Goal: Information Seeking & Learning: Learn about a topic

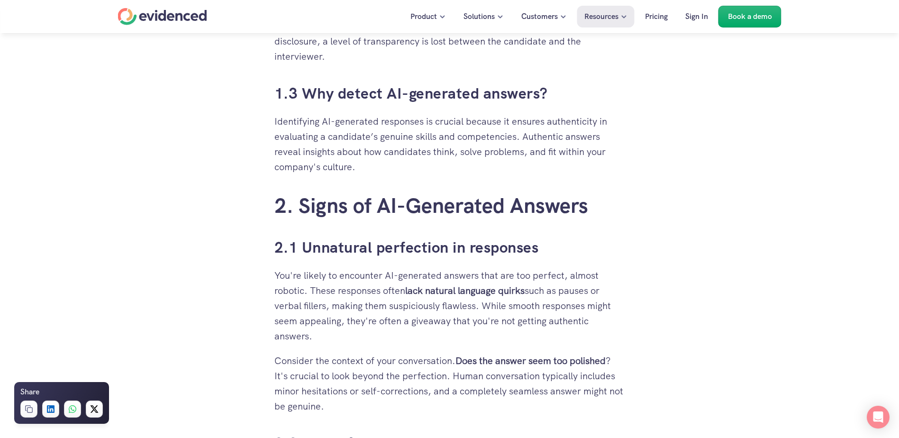
scroll to position [948, 0]
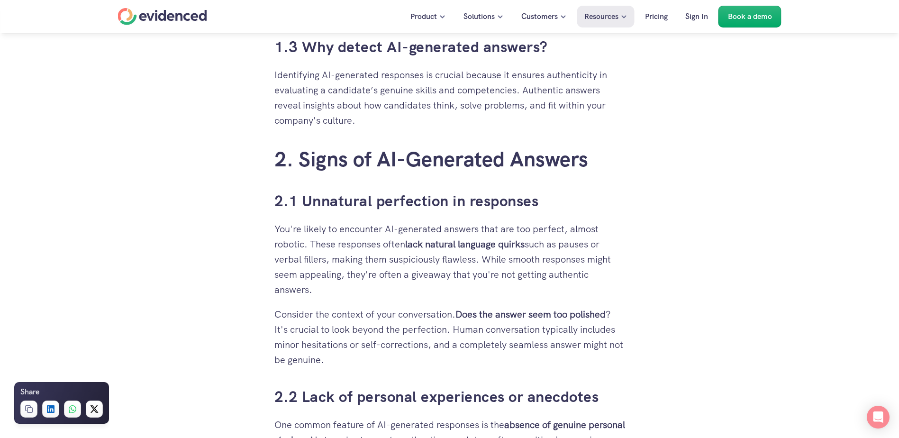
drag, startPoint x: 117, startPoint y: 193, endPoint x: 144, endPoint y: 166, distance: 37.9
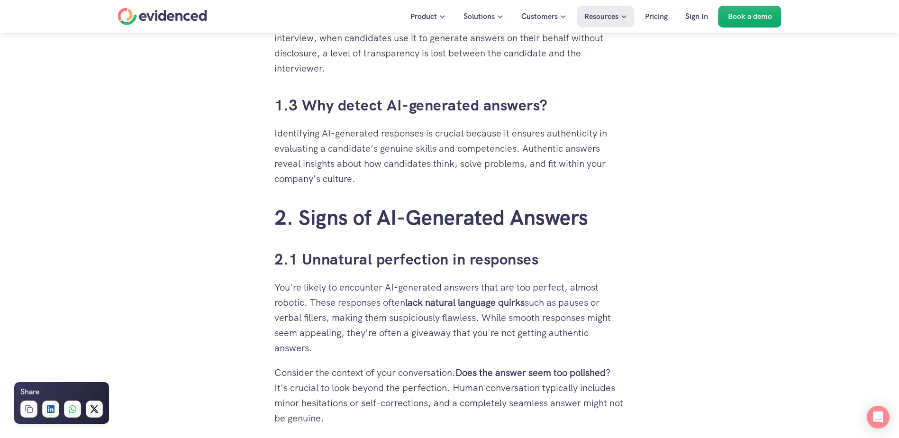
scroll to position [901, 0]
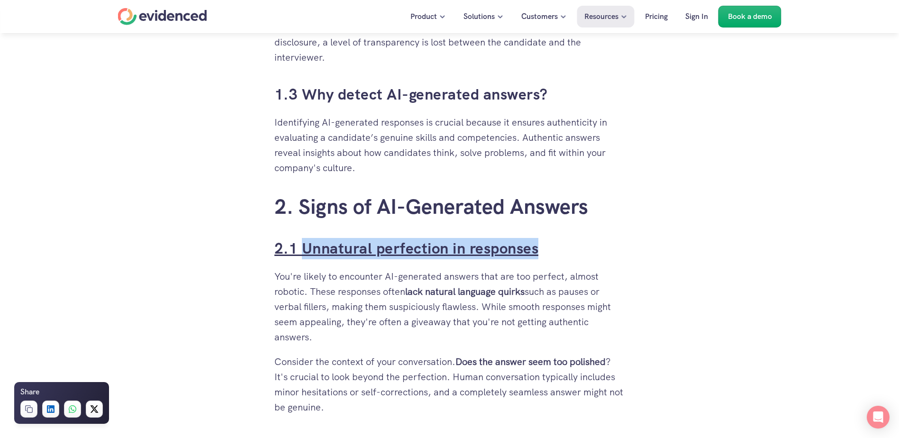
drag, startPoint x: 550, startPoint y: 250, endPoint x: 301, endPoint y: 257, distance: 248.5
click at [301, 257] on h3 "2.1 Unnatural perfection in responses" at bounding box center [449, 248] width 351 height 21
copy link "Unnatural perfection in responses"
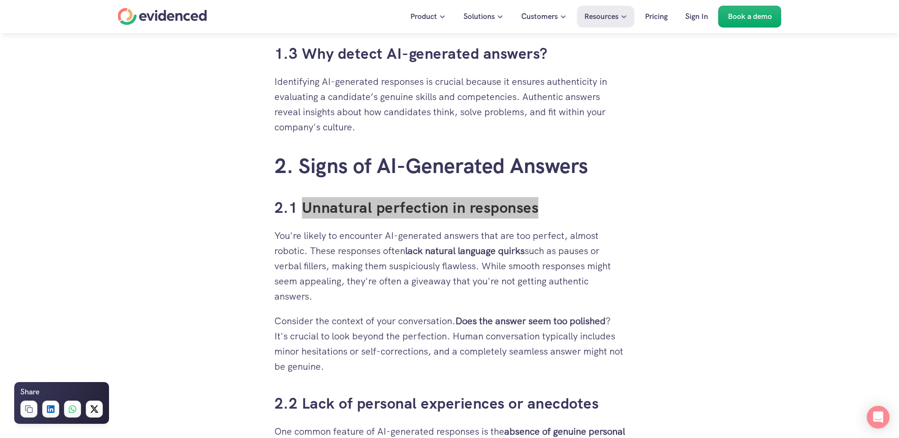
scroll to position [1090, 0]
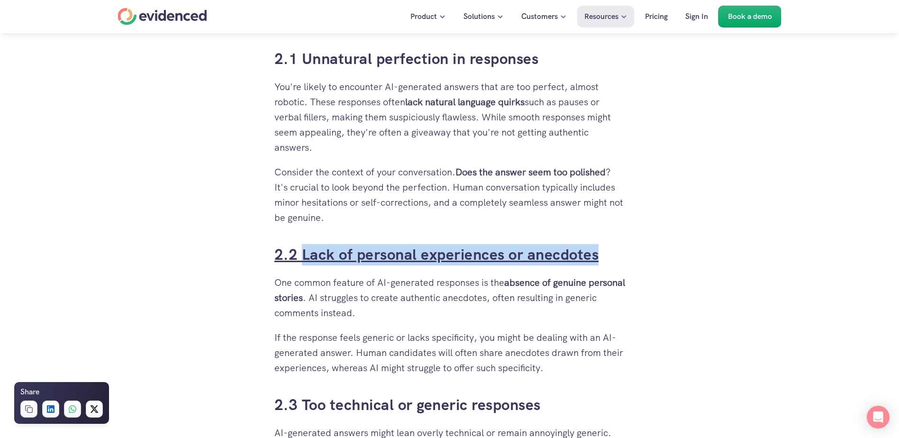
drag, startPoint x: 612, startPoint y: 261, endPoint x: 301, endPoint y: 265, distance: 311.0
click at [301, 265] on h3 "2.2 Lack of personal experiences or anecdotes" at bounding box center [449, 254] width 351 height 21
copy link "Lack of personal experiences or anecdotes"
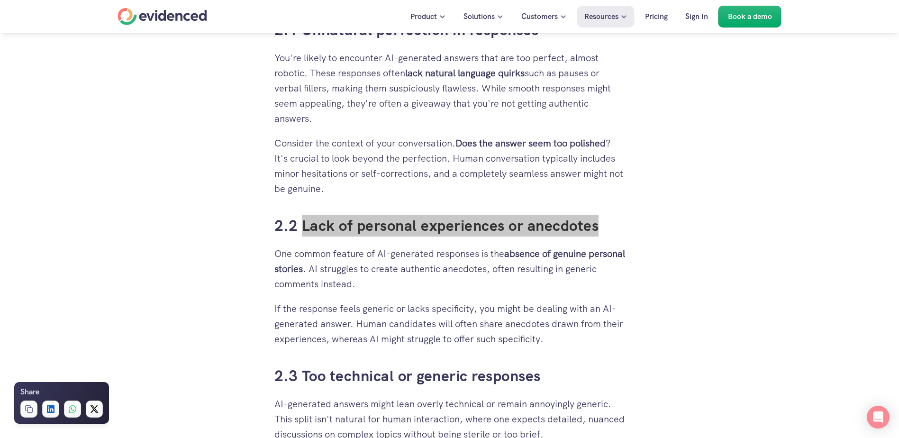
scroll to position [1185, 0]
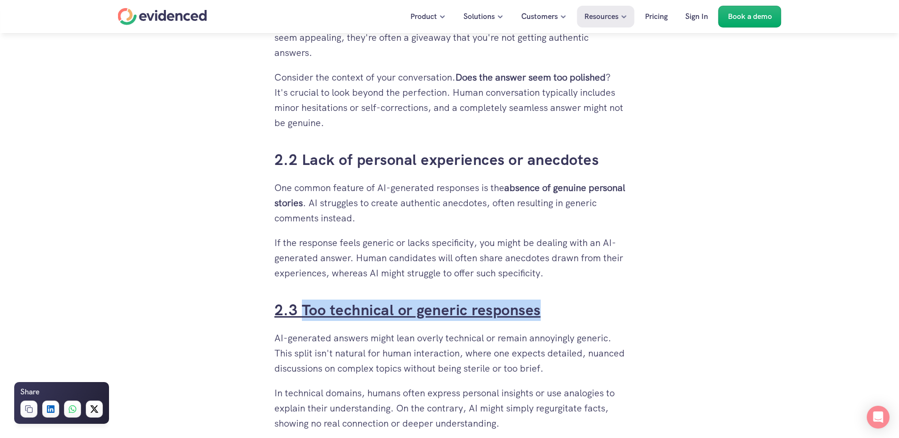
drag, startPoint x: 542, startPoint y: 313, endPoint x: 304, endPoint y: 310, distance: 238.0
click at [304, 310] on h3 "2.3 Too technical or generic responses" at bounding box center [449, 310] width 351 height 21
copy link "Too technical or generic responses"
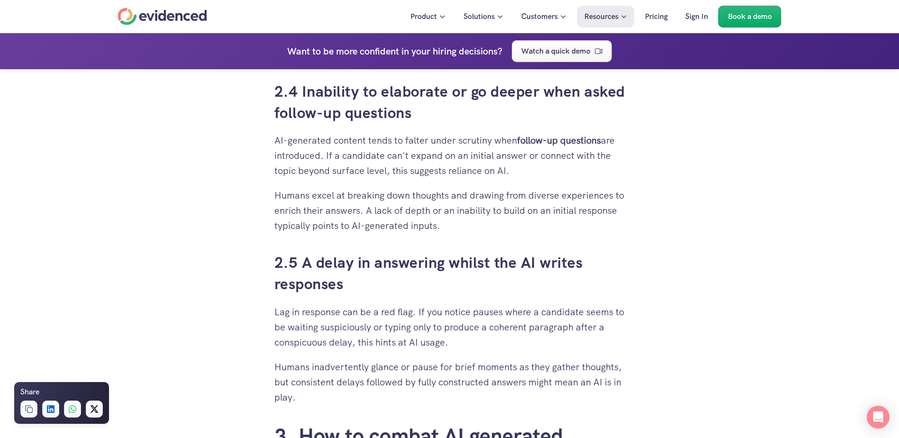
scroll to position [1564, 0]
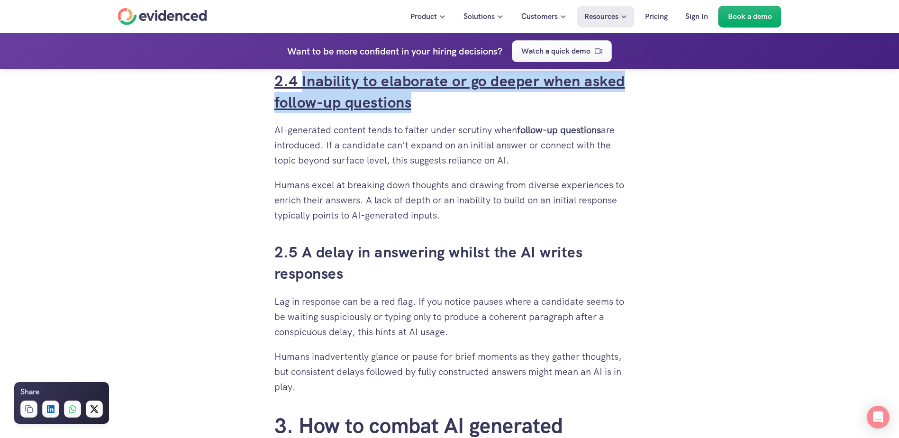
drag, startPoint x: 424, startPoint y: 107, endPoint x: 302, endPoint y: 86, distance: 124.1
click at [302, 86] on h3 "2.4 Inability to elaborate or go deeper when asked follow-up questions" at bounding box center [449, 92] width 351 height 43
copy link "Inability to elaborate or go deeper when asked follow-up questions"
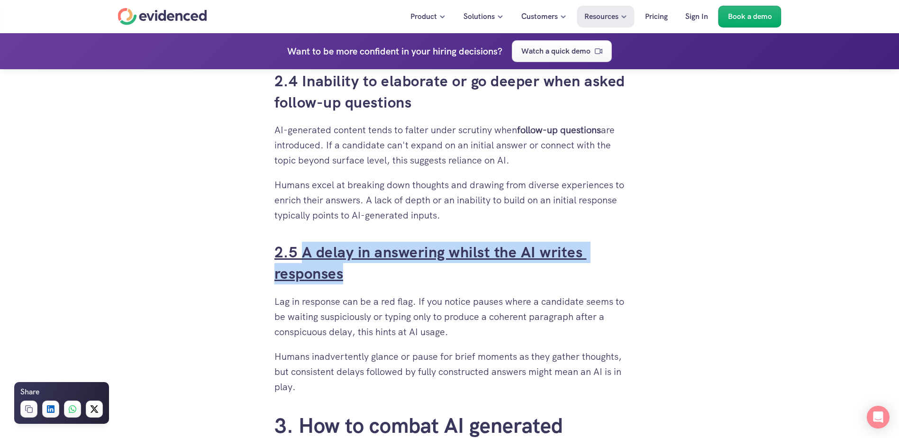
drag, startPoint x: 353, startPoint y: 276, endPoint x: 305, endPoint y: 256, distance: 51.4
click at [305, 256] on h3 "2.5 A delay in answering whilst the AI writes responses" at bounding box center [449, 263] width 351 height 43
copy link "A delay in answering whilst the AI writes responses"
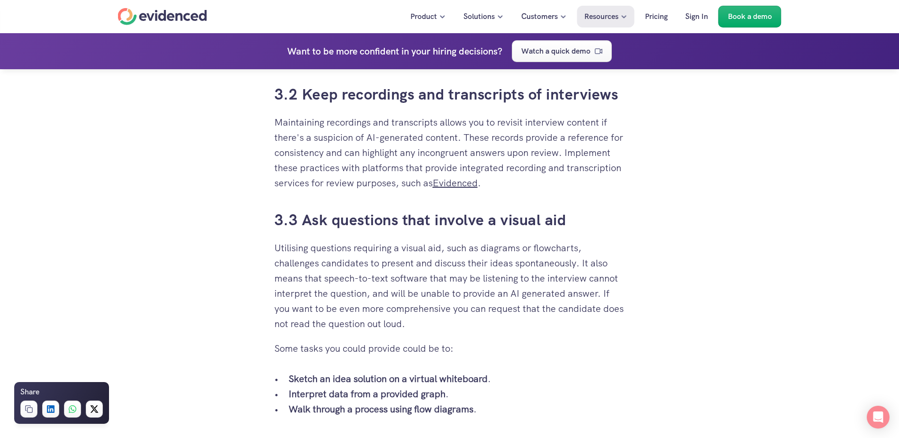
scroll to position [2181, 0]
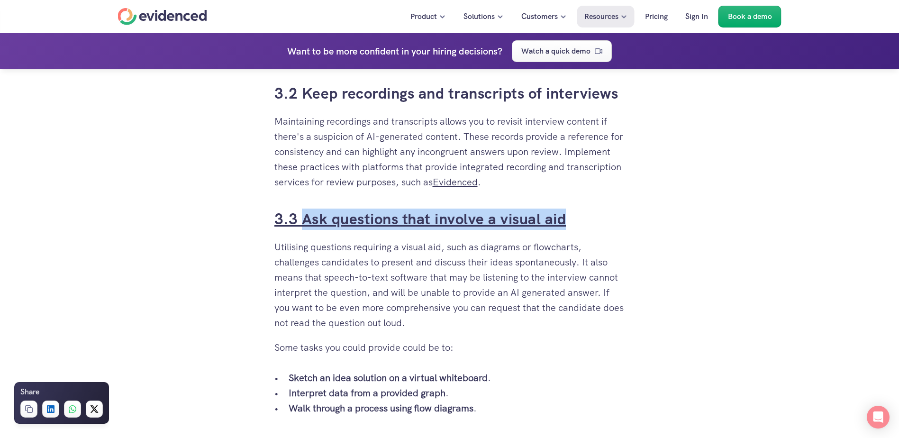
drag, startPoint x: 581, startPoint y: 223, endPoint x: 301, endPoint y: 228, distance: 280.2
click at [301, 228] on h3 "3.3 Ask questions that involve a visual aid" at bounding box center [449, 219] width 351 height 21
drag, startPoint x: 301, startPoint y: 228, endPoint x: 314, endPoint y: 228, distance: 12.8
copy link "Ask questions that involve a visual aid"
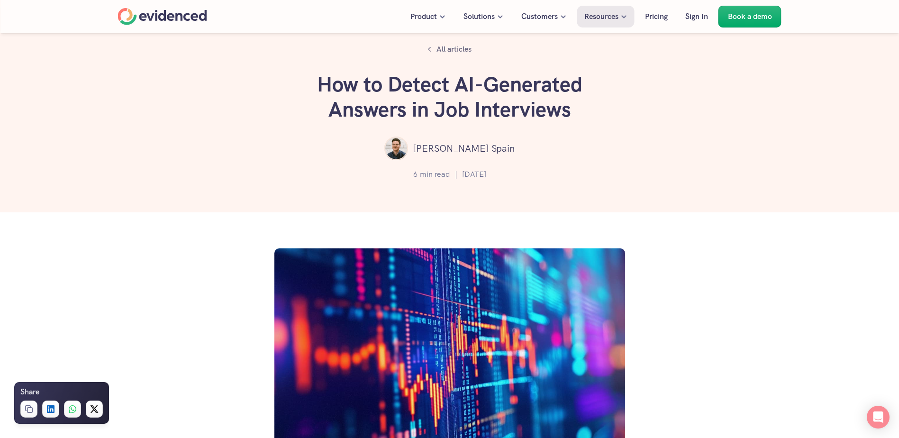
scroll to position [0, 0]
